Goal: Find specific page/section: Find specific page/section

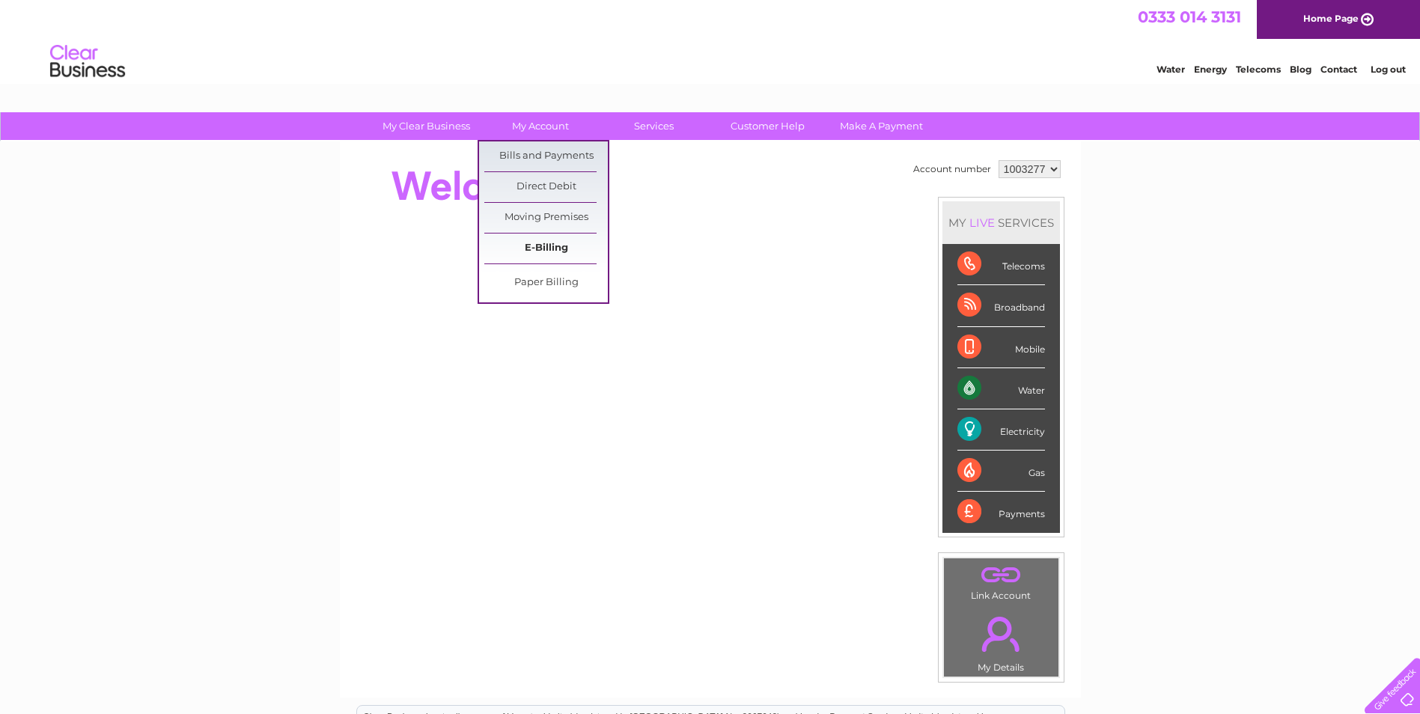
click at [537, 257] on link "E-Billing" at bounding box center [545, 248] width 123 height 30
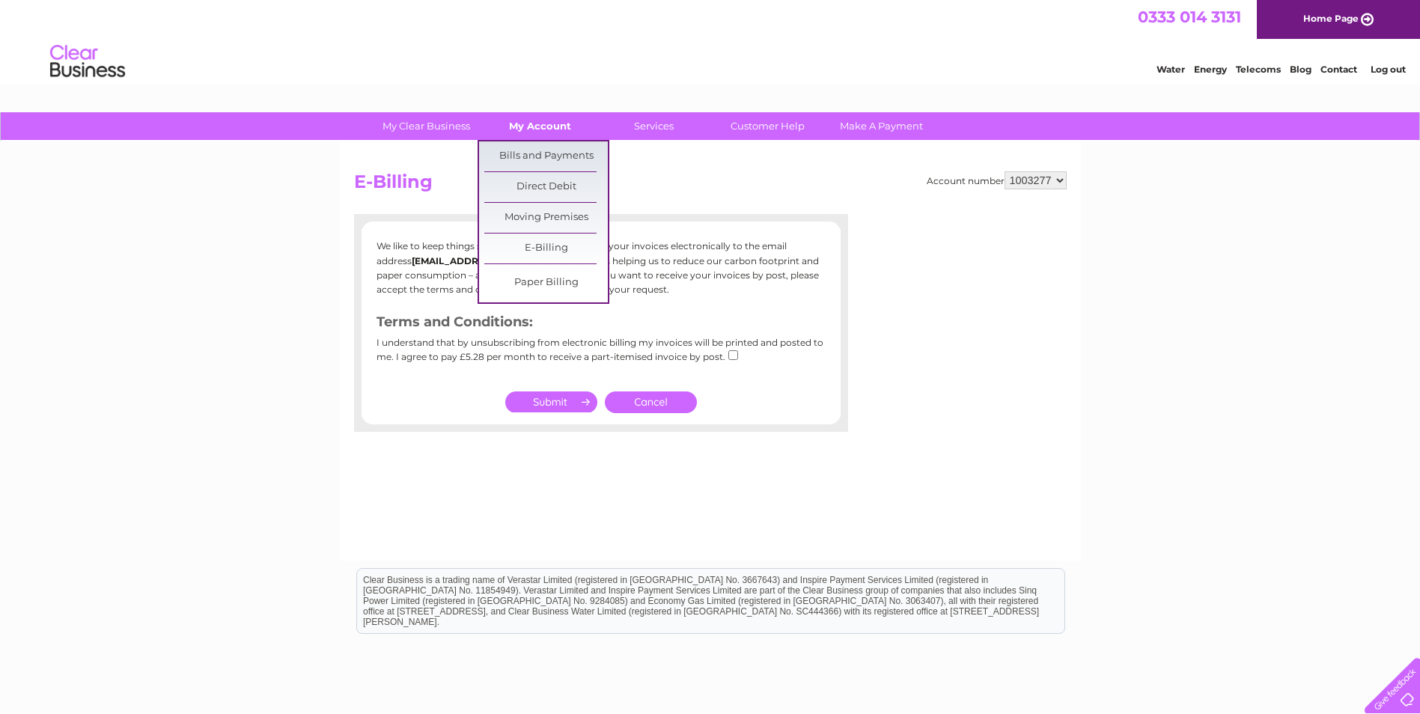
click at [522, 123] on link "My Account" at bounding box center [539, 126] width 123 height 28
